Goal: Book appointment/travel/reservation

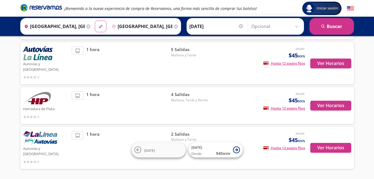
scroll to position [111, 0]
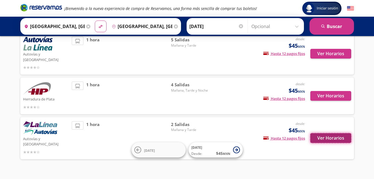
click at [327, 133] on button "Ver Horarios" at bounding box center [330, 138] width 41 height 10
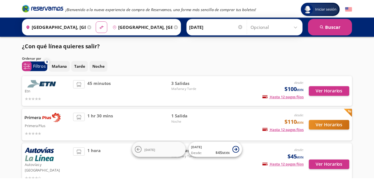
scroll to position [111, 0]
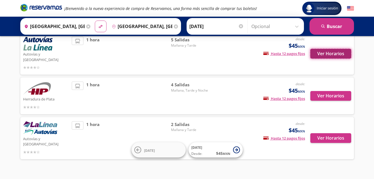
click at [327, 51] on button "Ver Horarios" at bounding box center [330, 54] width 41 height 10
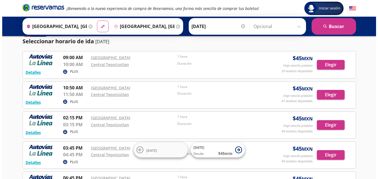
scroll to position [28, 0]
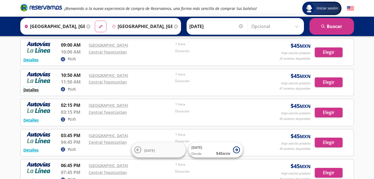
click at [32, 89] on button "Detalles" at bounding box center [30, 90] width 15 height 6
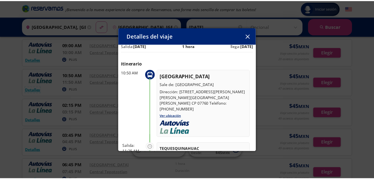
scroll to position [0, 0]
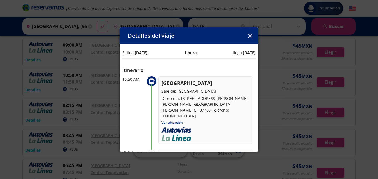
click at [249, 34] on icon "button" at bounding box center [250, 36] width 4 height 4
